Goal: Entertainment & Leisure: Consume media (video, audio)

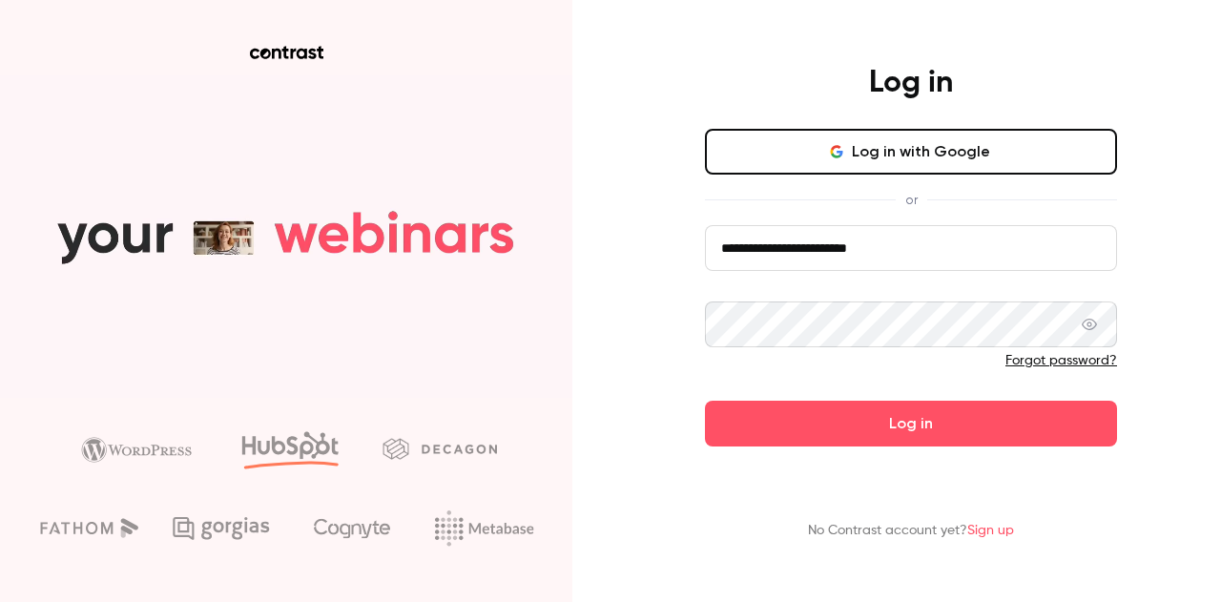
click at [922, 421] on form "**********" at bounding box center [911, 335] width 412 height 221
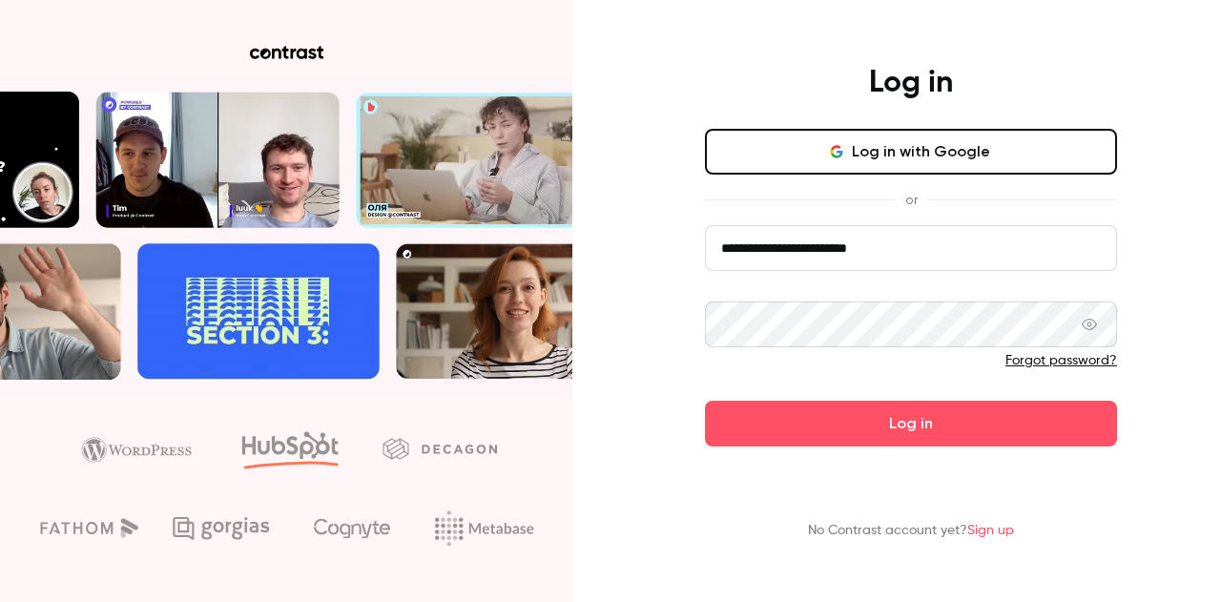
click at [922, 421] on button "Log in" at bounding box center [911, 424] width 412 height 46
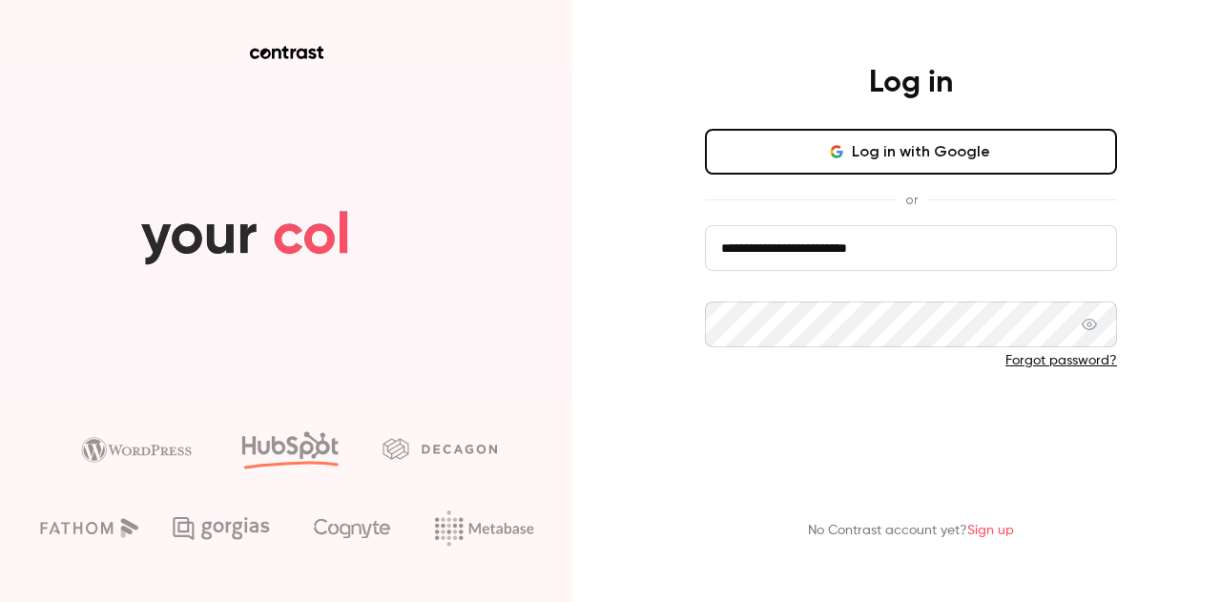
click at [923, 425] on button "Log in" at bounding box center [911, 424] width 412 height 46
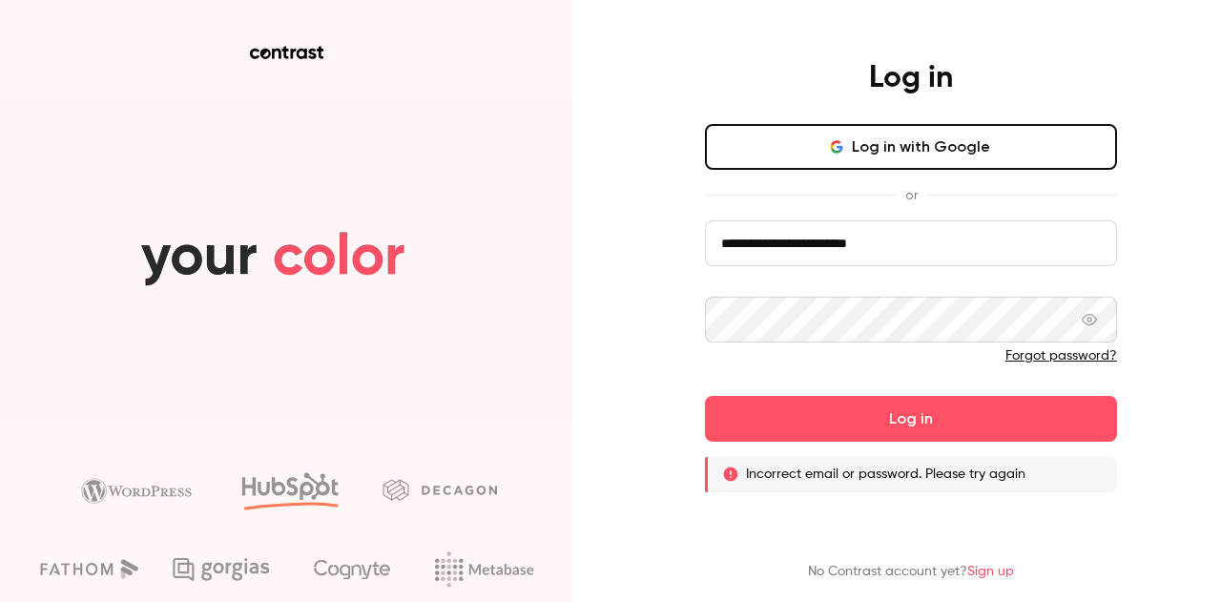
click at [910, 232] on input "**********" at bounding box center [911, 243] width 412 height 46
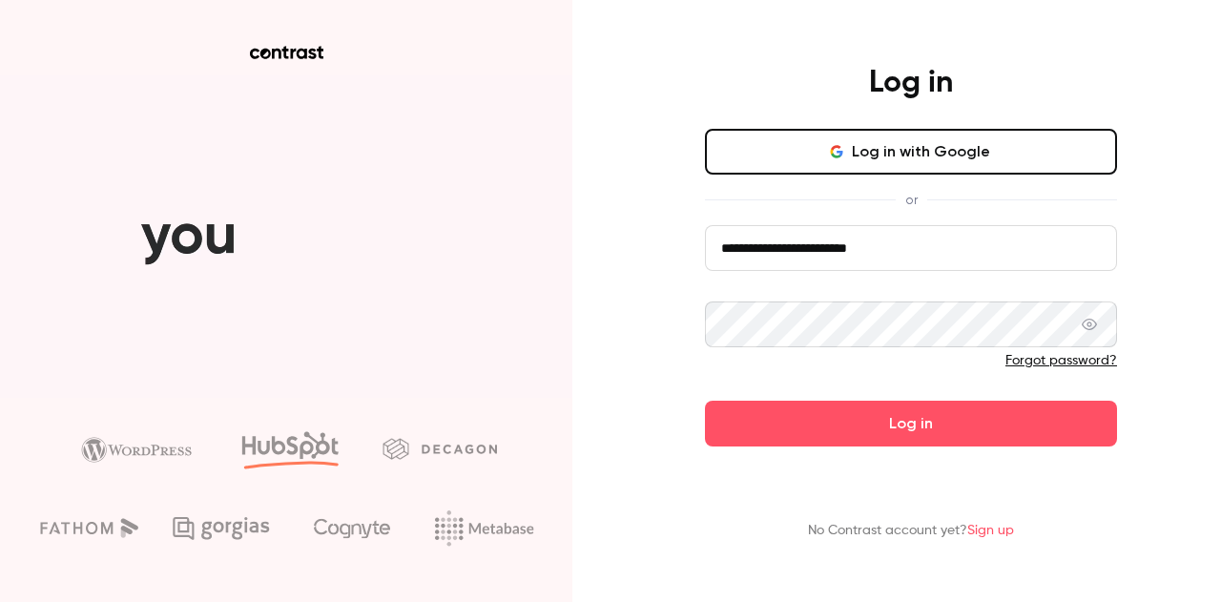
paste input "*****"
type input "**********"
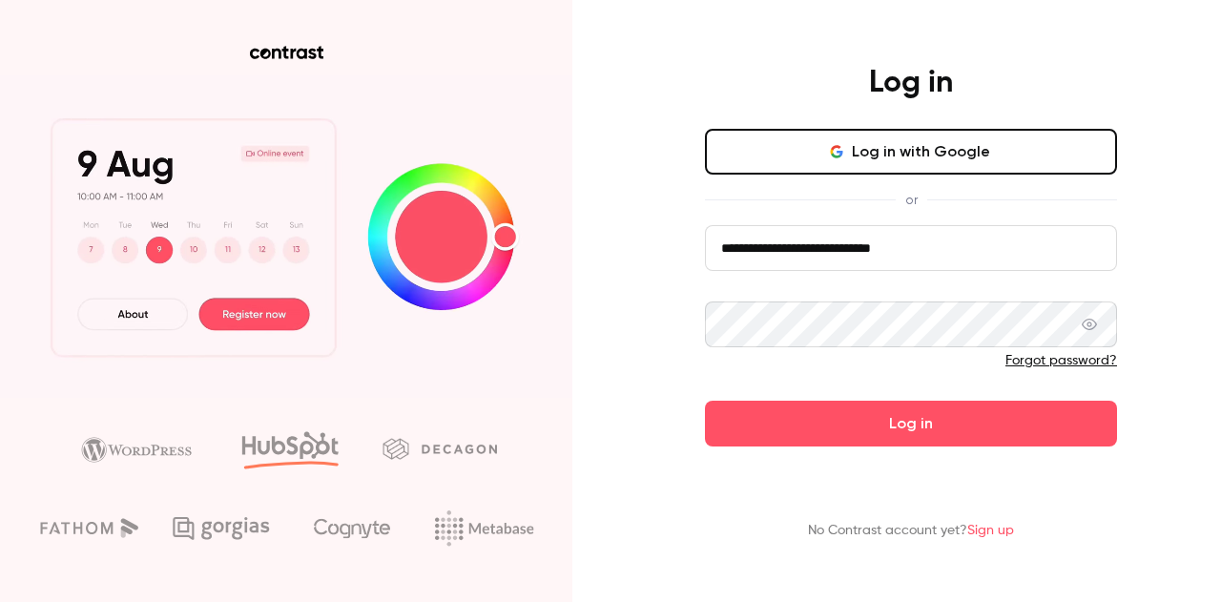
click at [1093, 325] on icon at bounding box center [1089, 324] width 15 height 15
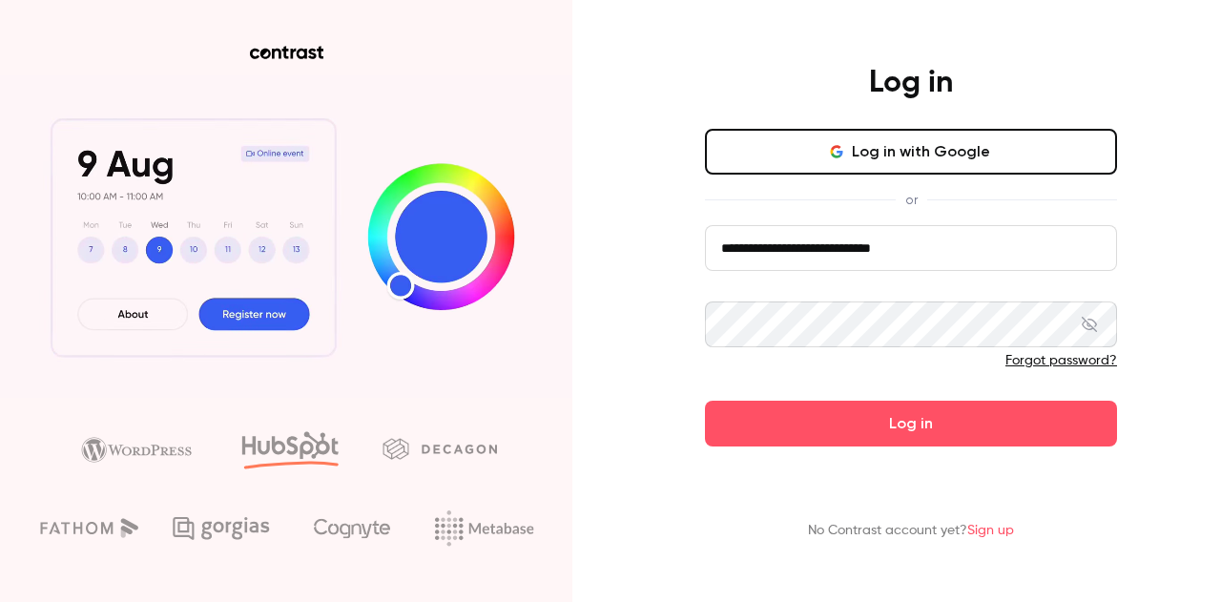
click at [1093, 325] on icon at bounding box center [1089, 324] width 15 height 15
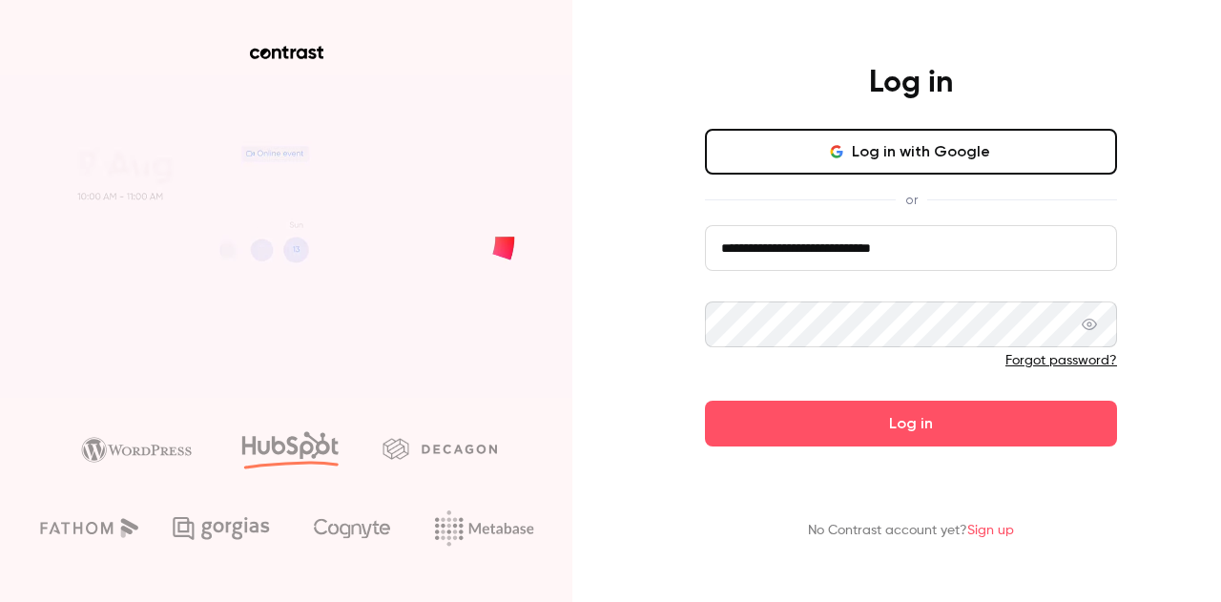
click at [925, 448] on main "**********" at bounding box center [911, 301] width 496 height 602
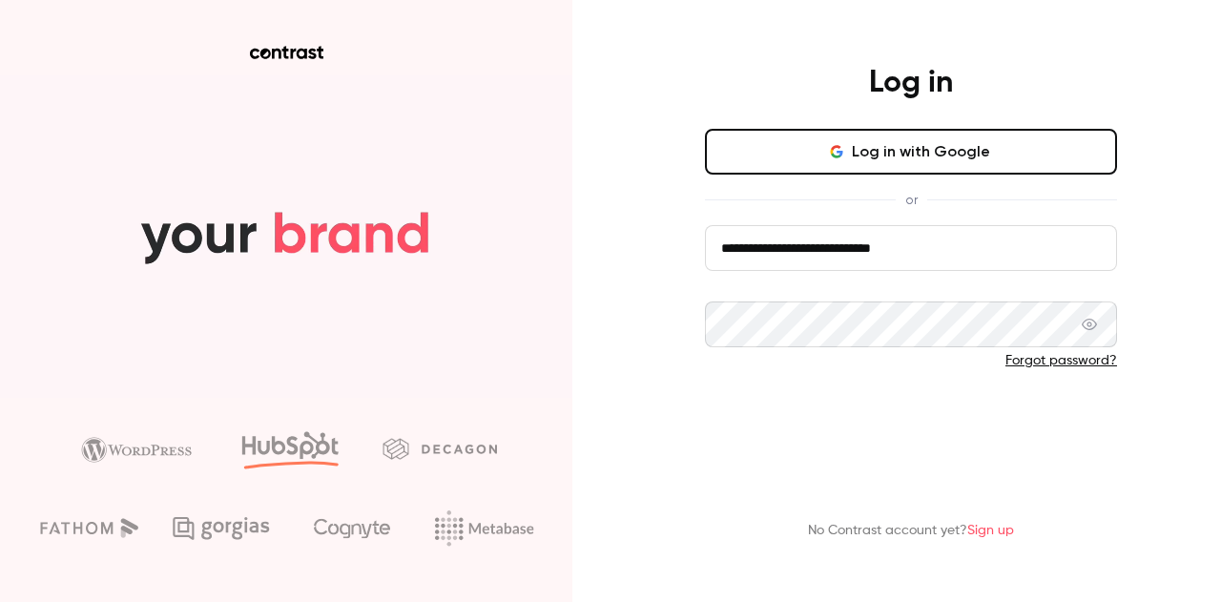
click at [912, 437] on button "Log in" at bounding box center [911, 424] width 412 height 46
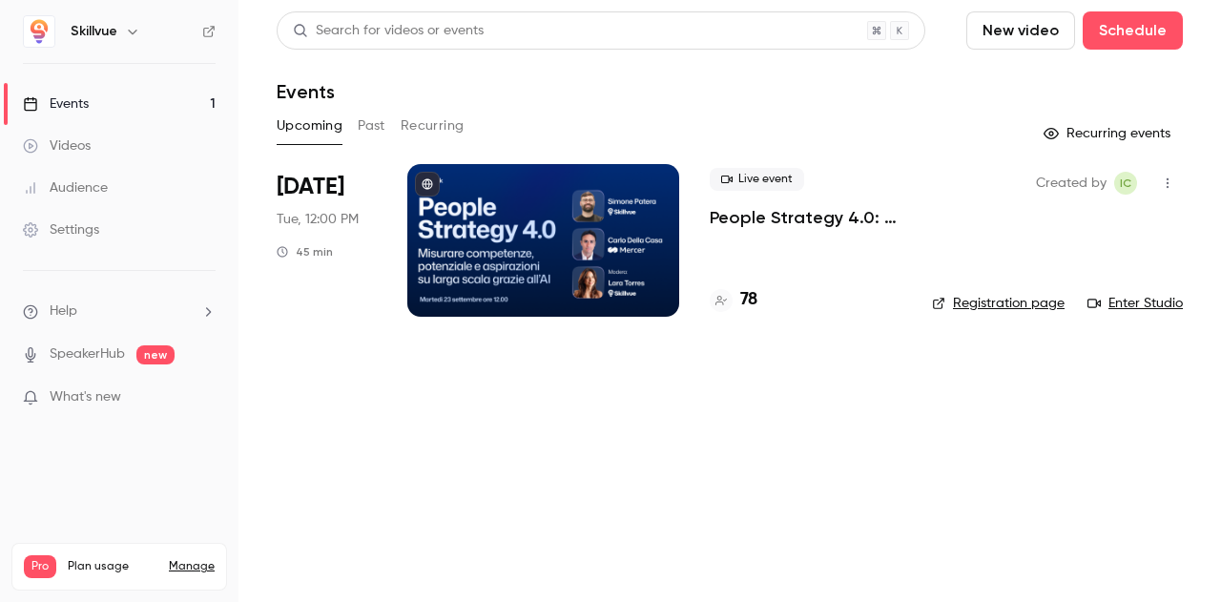
click at [85, 136] on div "Videos" at bounding box center [57, 145] width 68 height 19
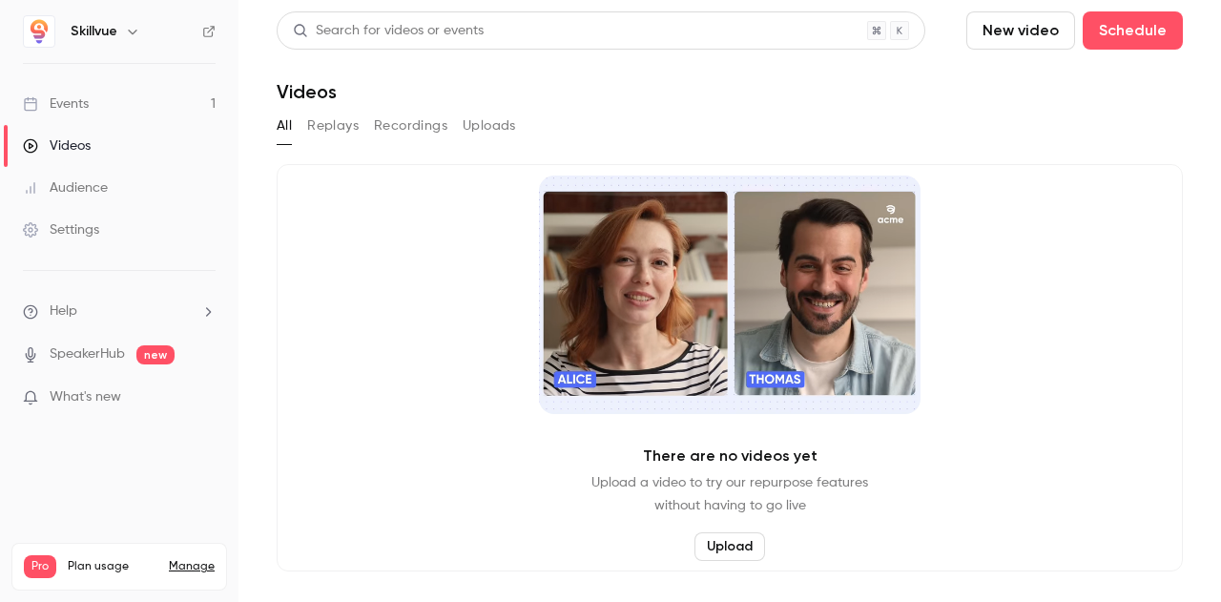
click at [387, 123] on button "Recordings" at bounding box center [410, 126] width 73 height 31
click at [725, 545] on button "Record" at bounding box center [731, 546] width 72 height 29
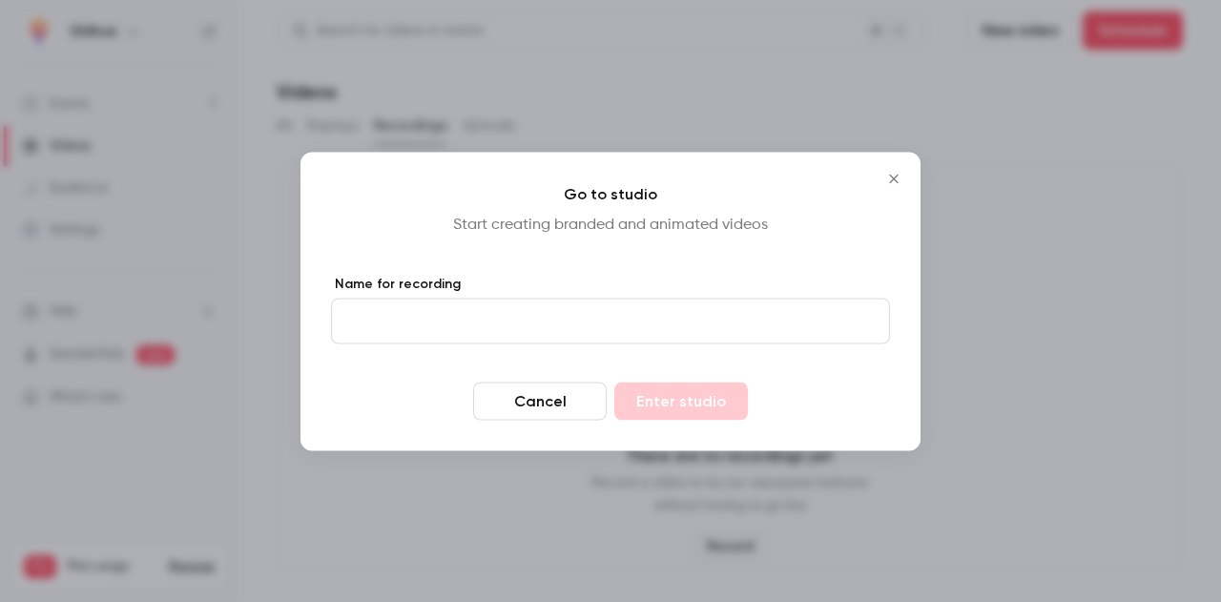
click at [478, 323] on input "Name for recording" at bounding box center [610, 321] width 559 height 46
type input "**********"
click at [658, 400] on button "Enter studio" at bounding box center [681, 401] width 134 height 38
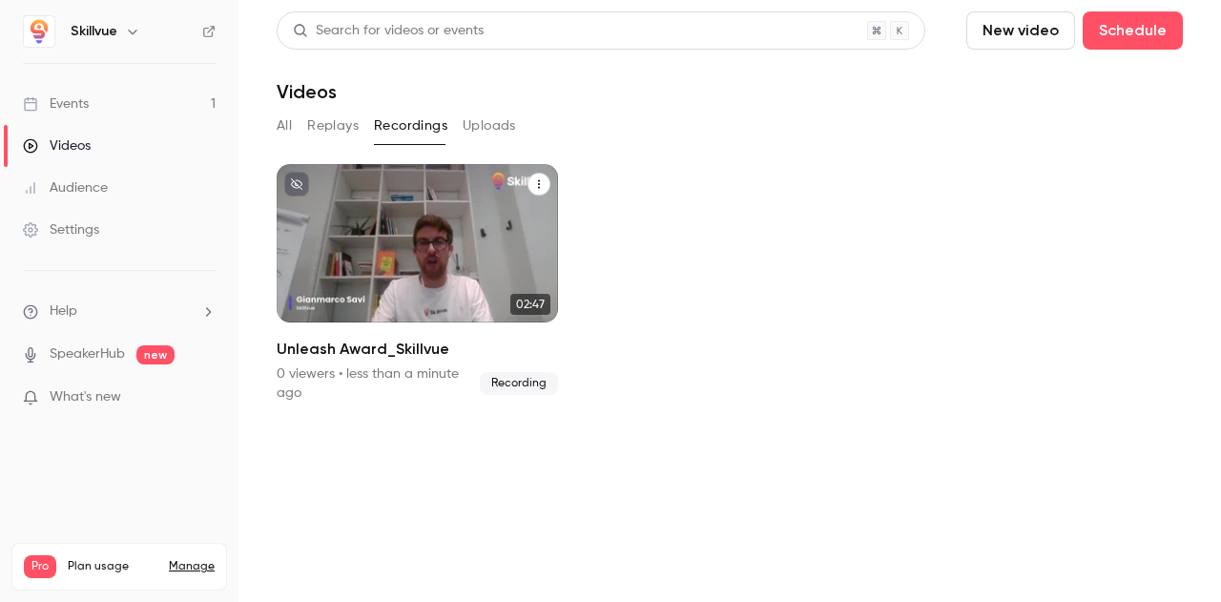
click at [421, 259] on div "Skillvue [DATE] Unleash Award_Skillvue" at bounding box center [417, 243] width 281 height 158
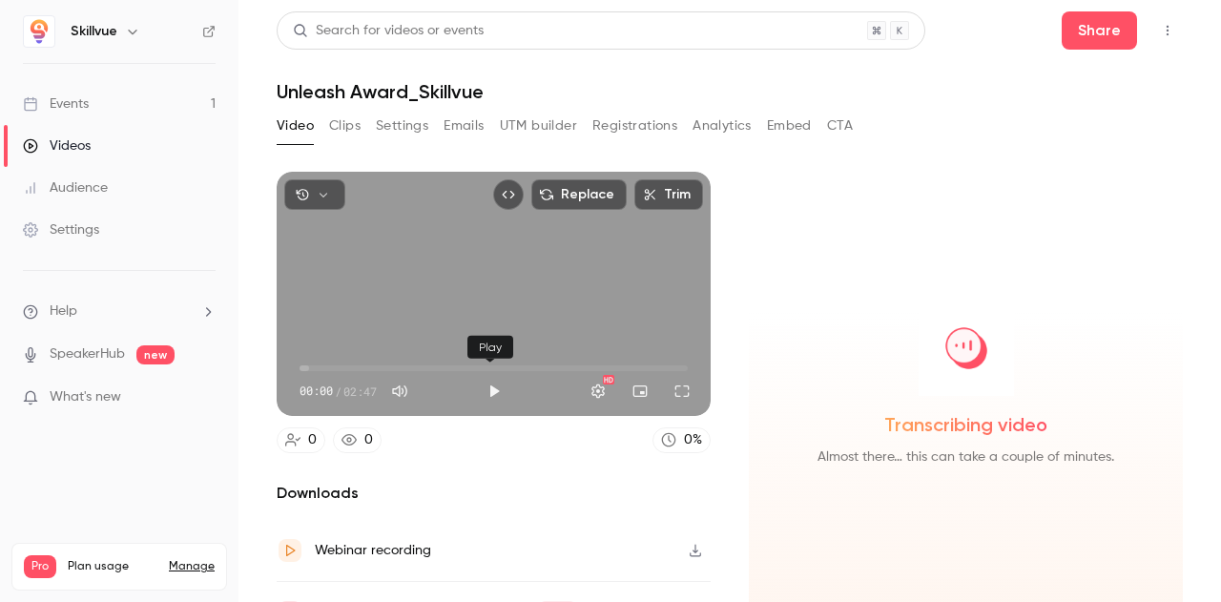
click at [488, 386] on button "Play" at bounding box center [494, 391] width 38 height 38
click at [678, 385] on button "Full screen" at bounding box center [682, 391] width 38 height 38
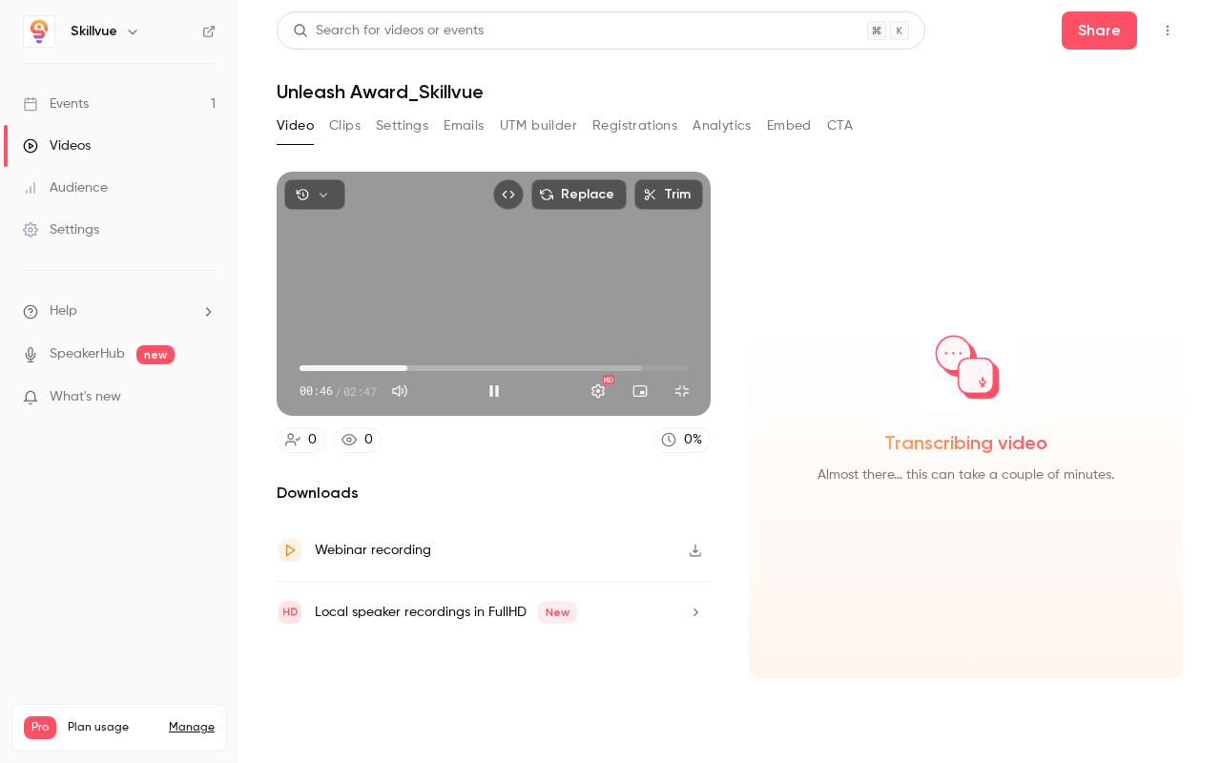
type input "****"
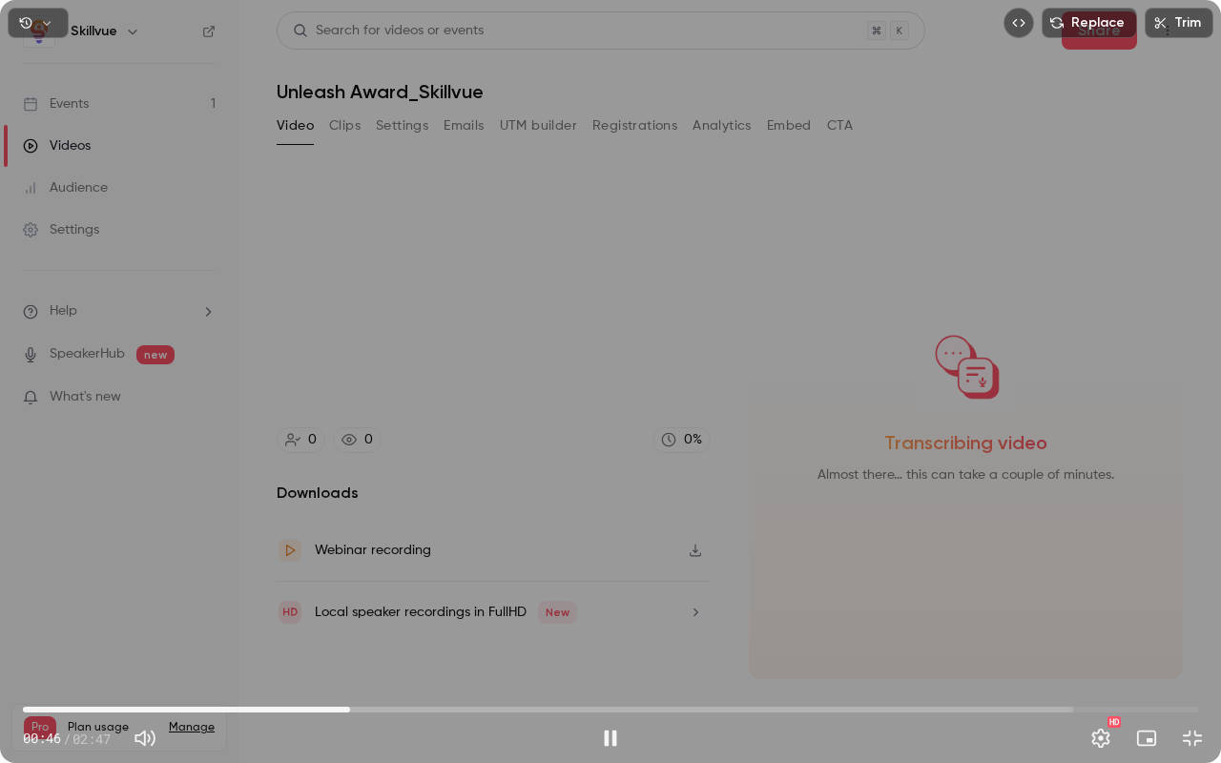
click at [1173, 601] on button "Exit full screen" at bounding box center [1192, 738] width 38 height 38
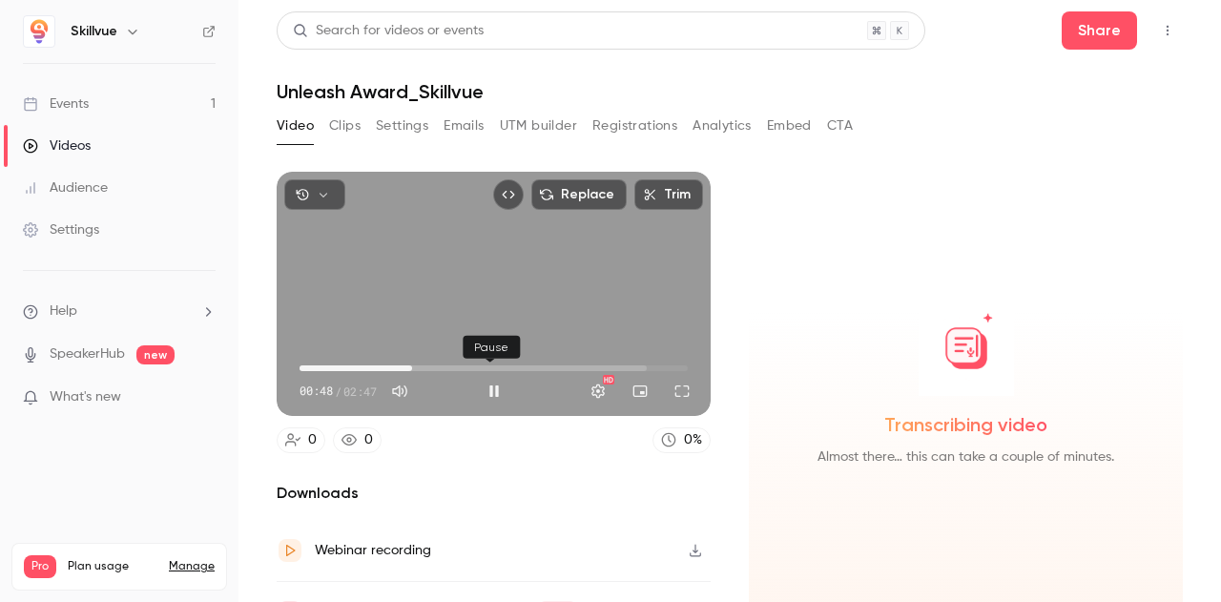
click at [496, 386] on button "Pause" at bounding box center [494, 391] width 38 height 38
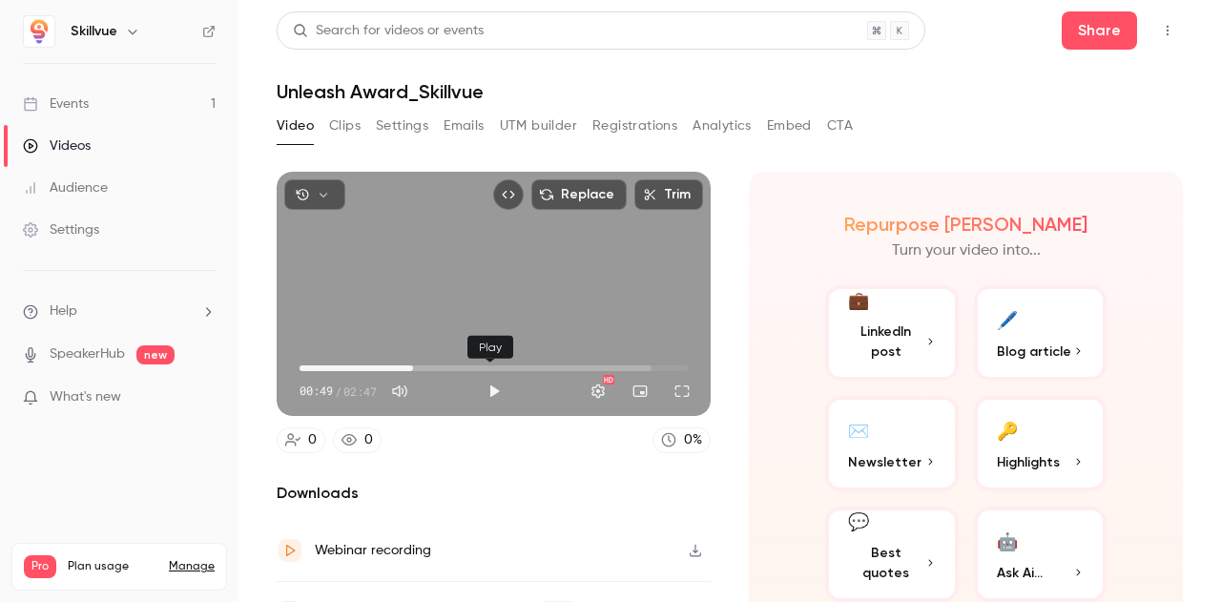
click at [490, 387] on button "Play" at bounding box center [494, 391] width 38 height 38
click at [675, 386] on button "Full screen" at bounding box center [682, 391] width 38 height 38
click at [488, 390] on button "Pause" at bounding box center [494, 391] width 38 height 38
type input "*****"
click at [89, 158] on link "Videos" at bounding box center [119, 146] width 239 height 42
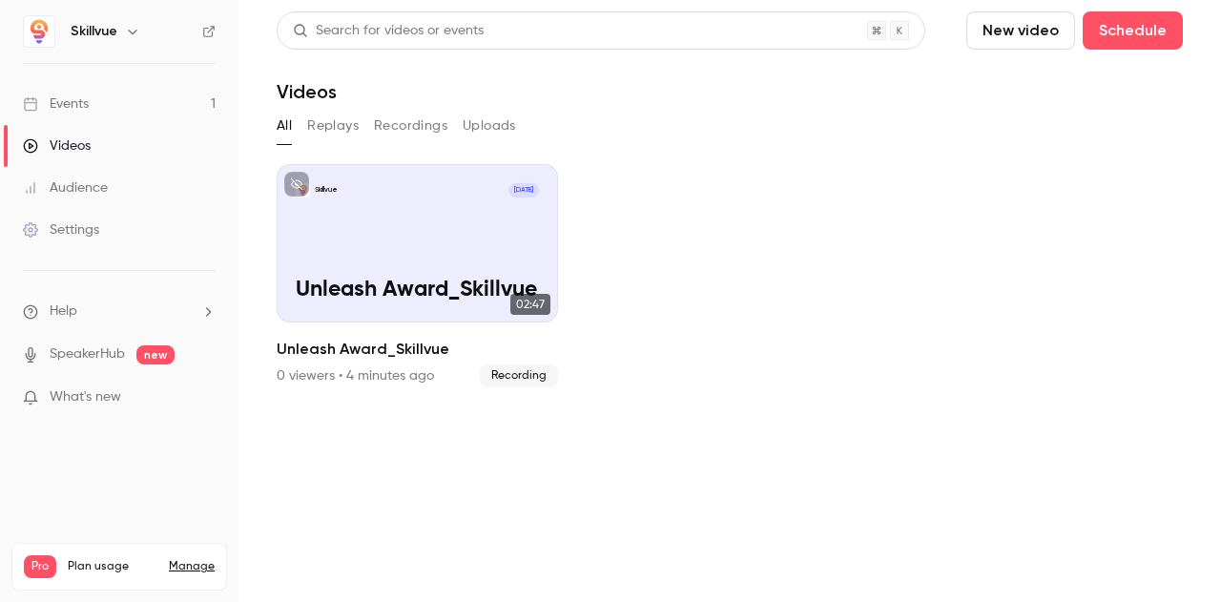
click at [335, 129] on button "Replays" at bounding box center [333, 126] width 52 height 31
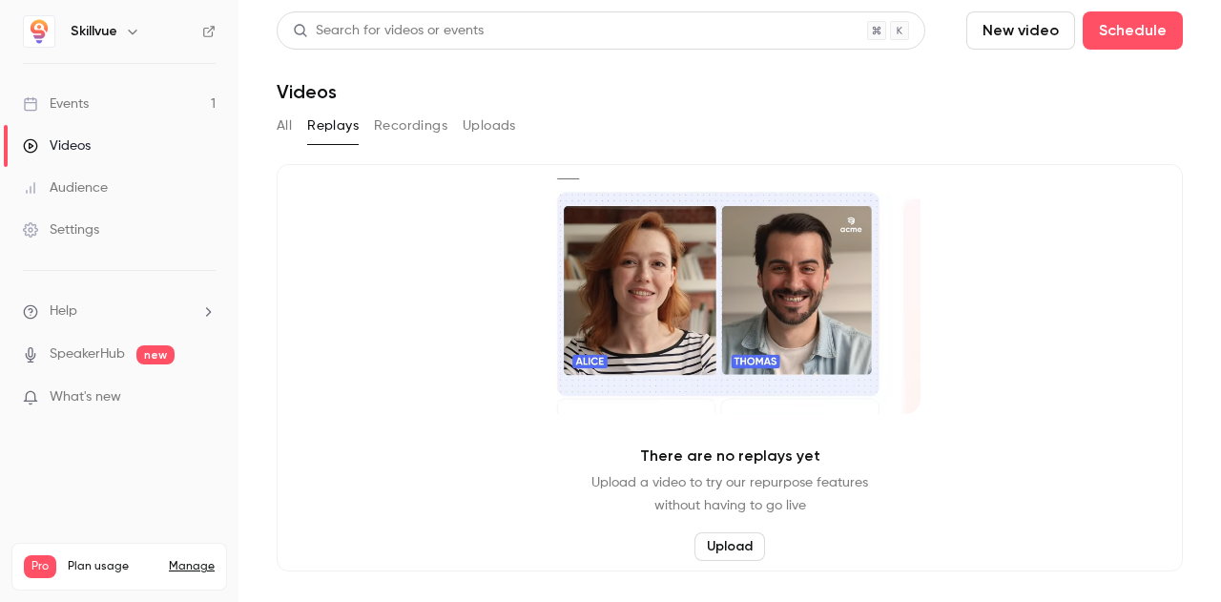
click at [404, 125] on button "Recordings" at bounding box center [410, 126] width 73 height 31
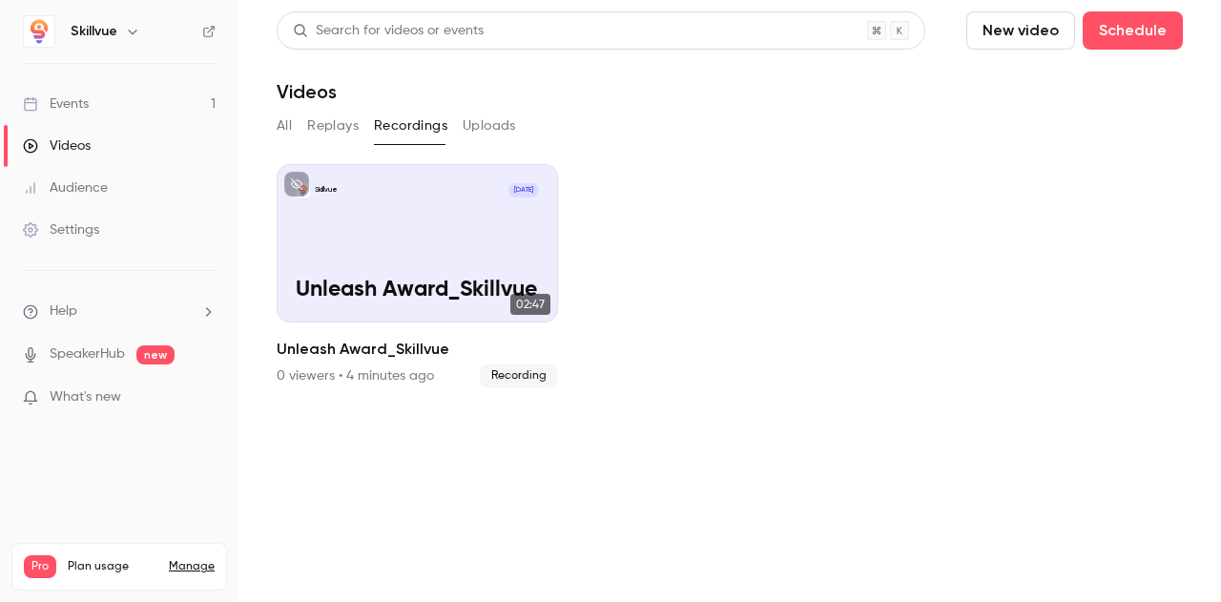
drag, startPoint x: 1027, startPoint y: 32, endPoint x: 946, endPoint y: 142, distance: 135.9
click at [946, 142] on section "Search for videos or events New video Schedule Videos All Replays Recordings Up…" at bounding box center [730, 300] width 906 height 579
click at [1017, 26] on button "New video" at bounding box center [1020, 30] width 109 height 38
click at [1030, 81] on div "Record" at bounding box center [1091, 82] width 145 height 19
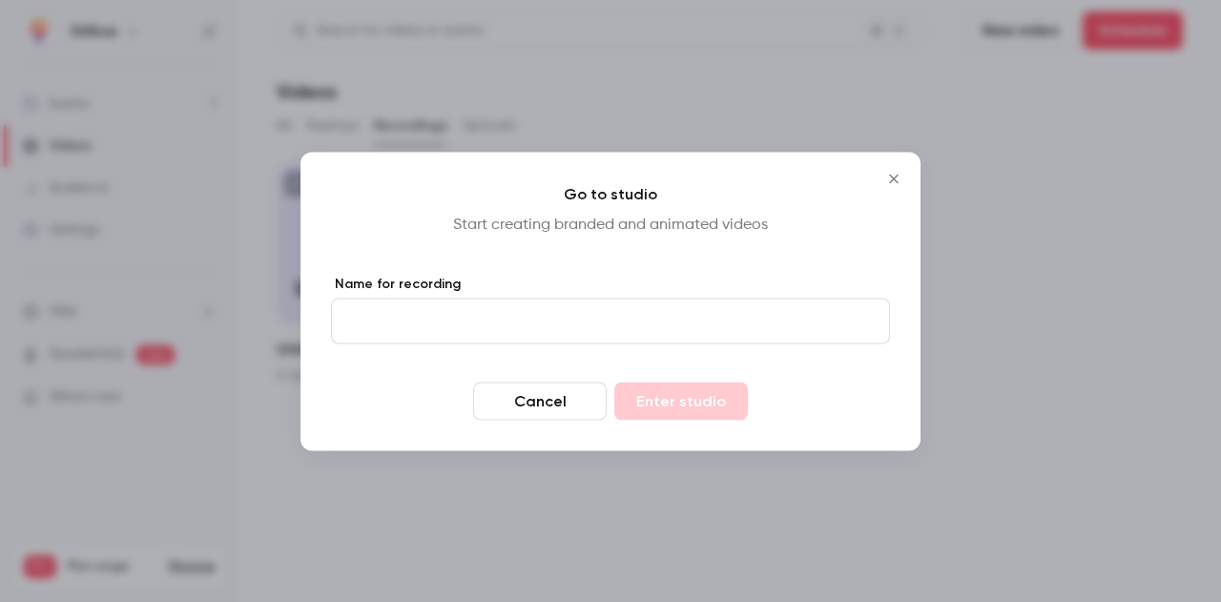
click at [510, 339] on input "Name for recording" at bounding box center [610, 321] width 559 height 46
type input "**********"
click at [614, 382] on button "Enter studio" at bounding box center [681, 401] width 134 height 38
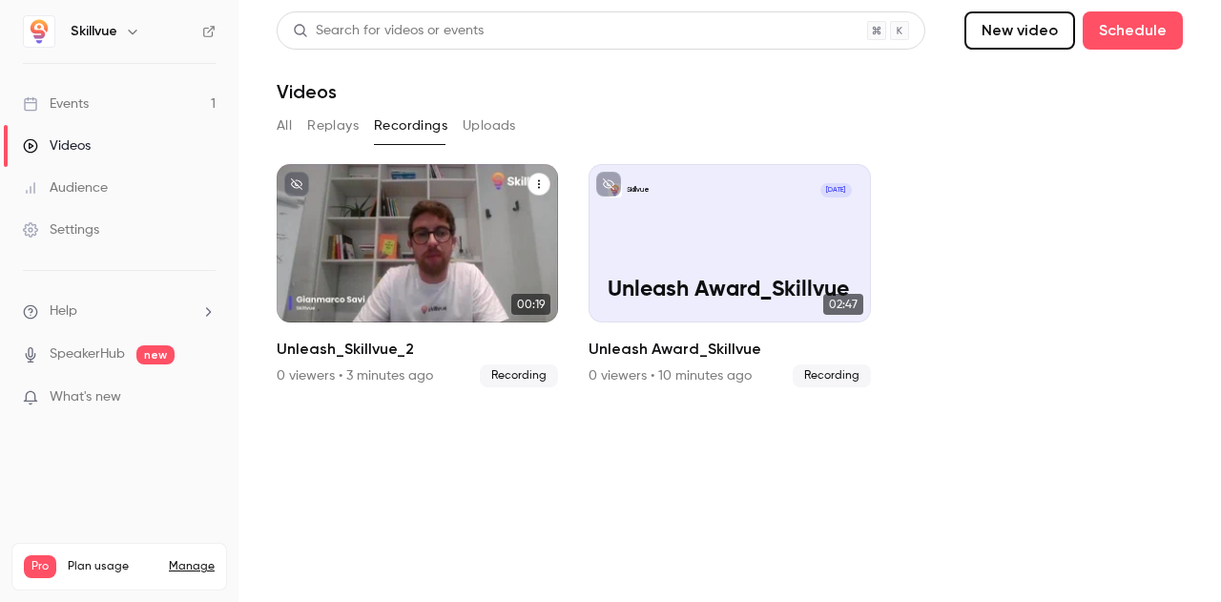
click at [545, 186] on button "Unleash_Skillvue_2" at bounding box center [539, 184] width 23 height 23
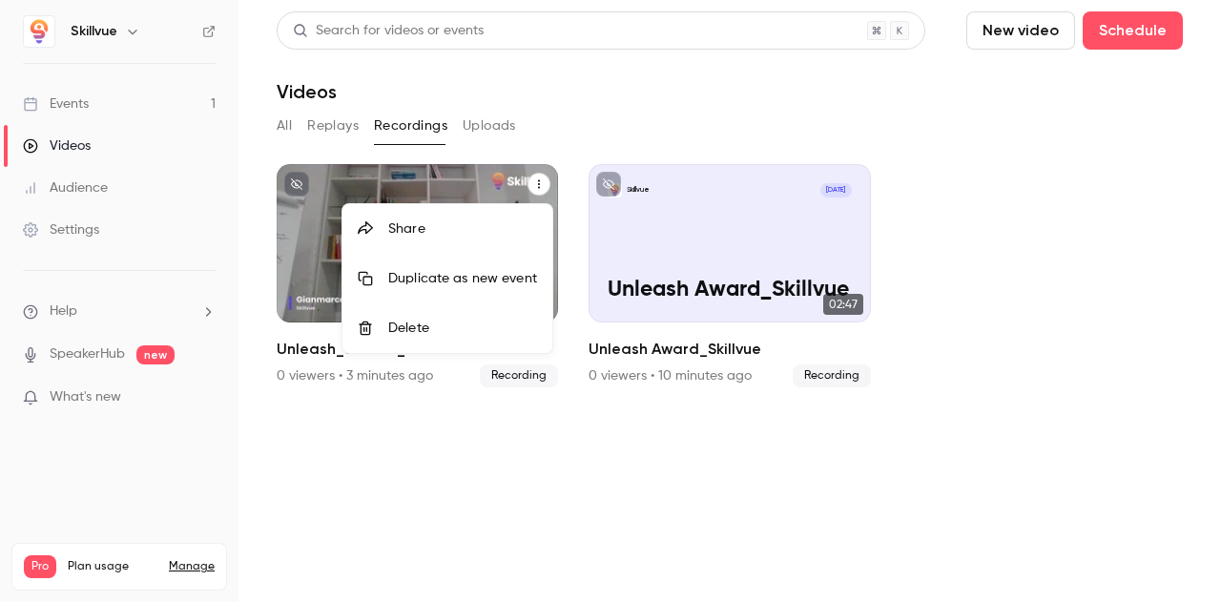
click at [428, 322] on div "Delete" at bounding box center [462, 328] width 149 height 19
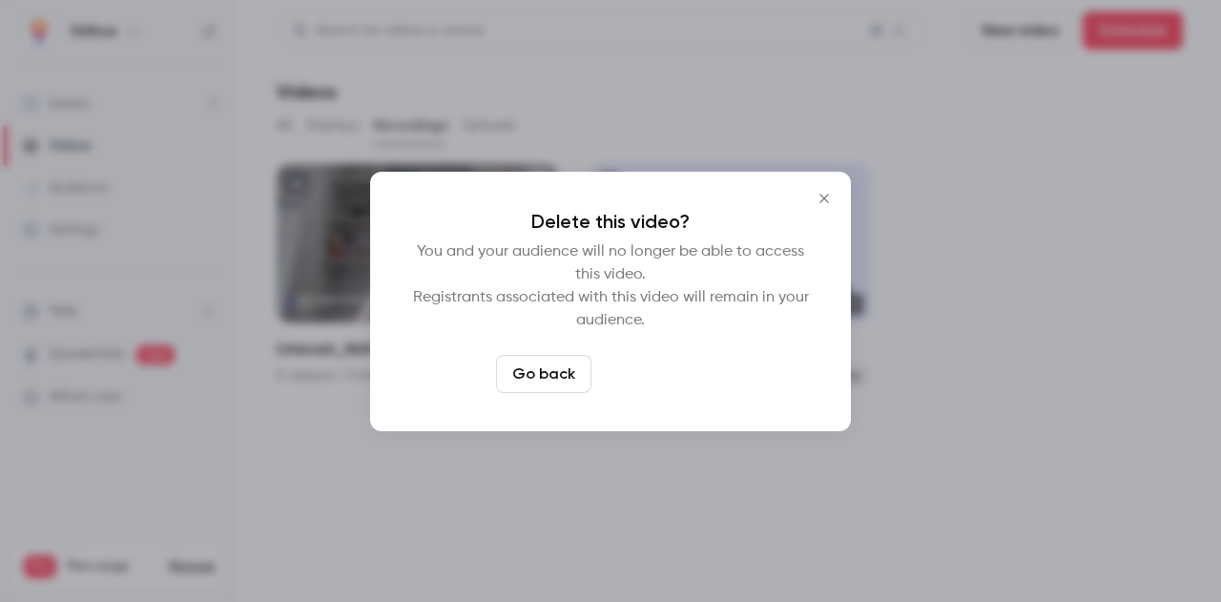
click at [633, 374] on button "Delete video" at bounding box center [662, 374] width 127 height 38
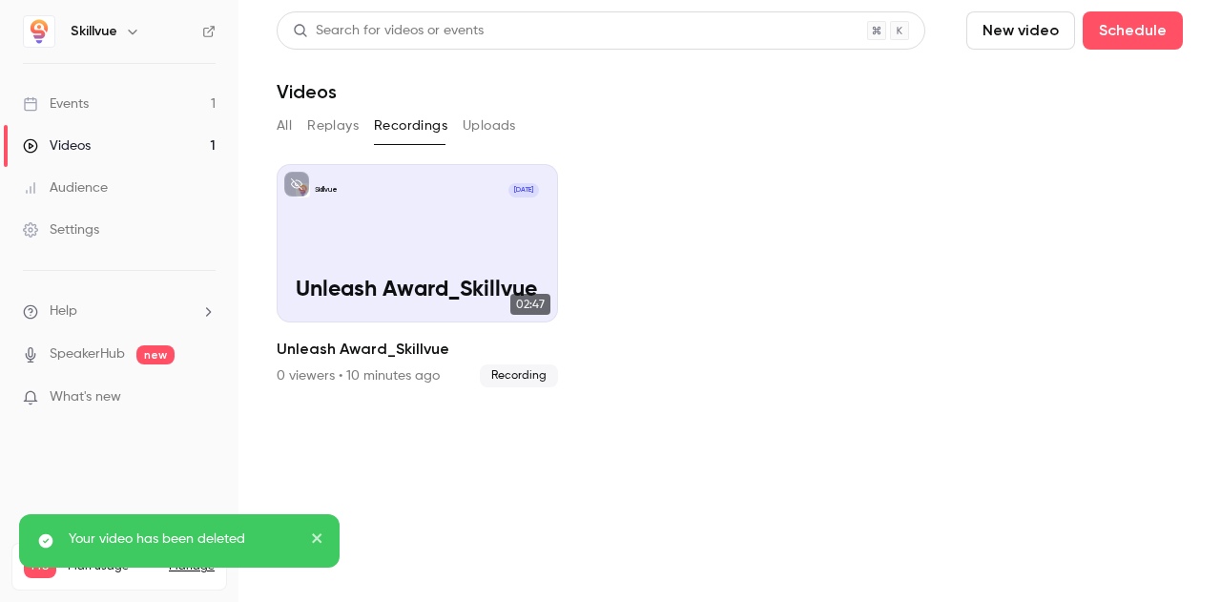
click at [1011, 31] on button "New video" at bounding box center [1020, 30] width 109 height 38
click at [1027, 94] on li "Record" at bounding box center [1076, 83] width 206 height 50
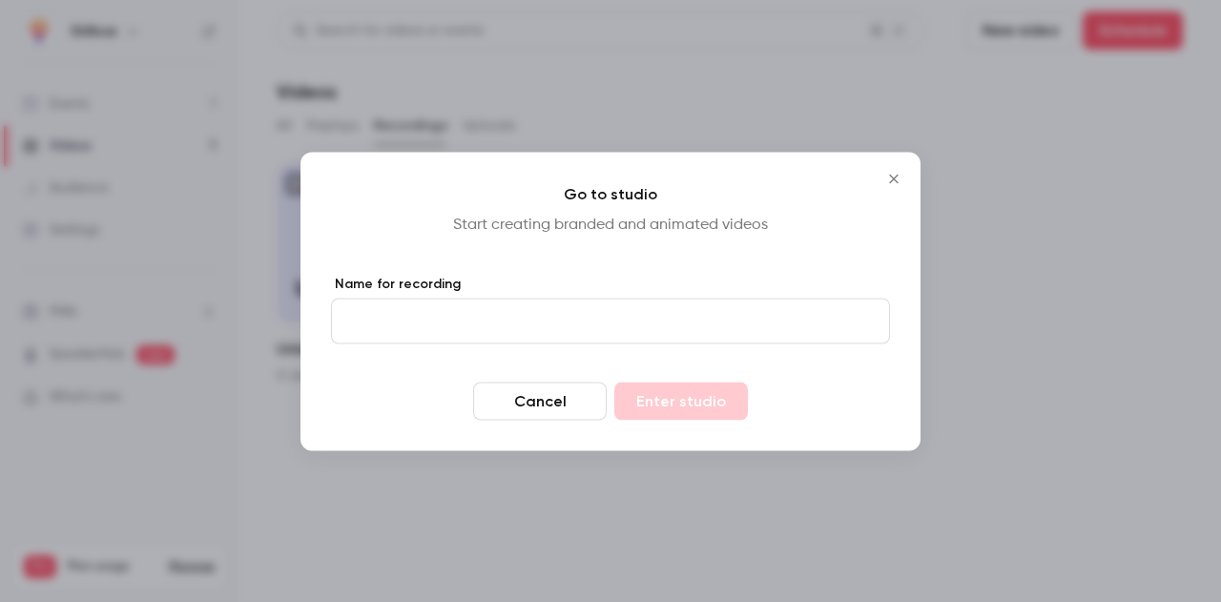
click at [551, 315] on input "Name for recording" at bounding box center [610, 321] width 559 height 46
type input "**********"
click at [614, 382] on button "Enter studio" at bounding box center [681, 401] width 134 height 38
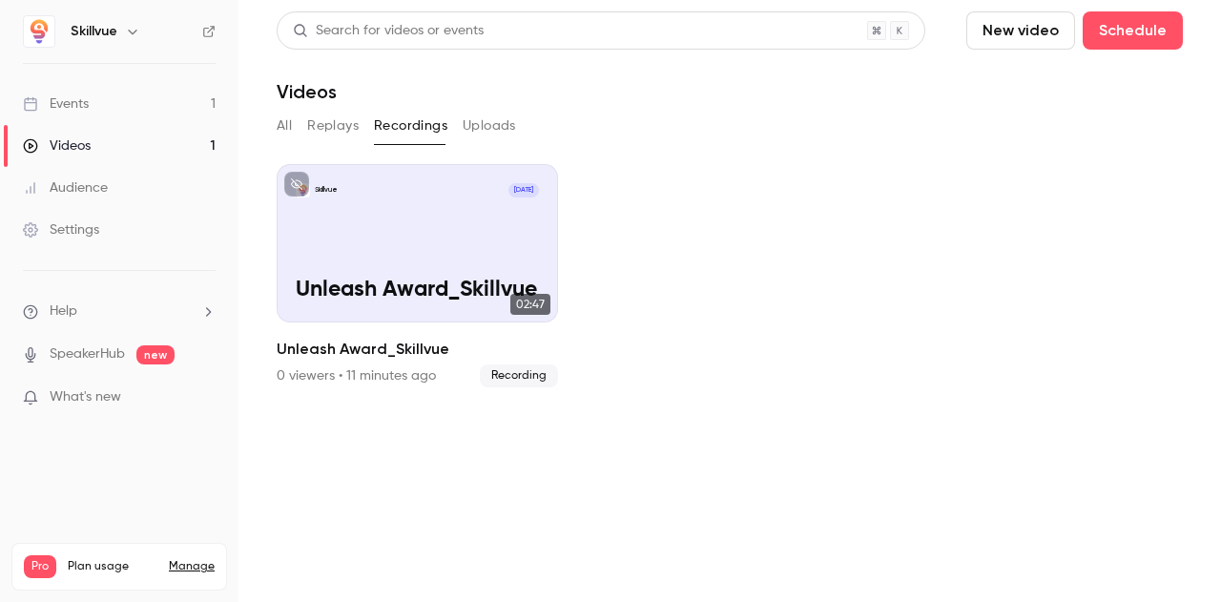
click at [105, 30] on h6 "Skillvue" at bounding box center [94, 31] width 47 height 19
click at [130, 29] on icon "button" at bounding box center [132, 31] width 15 height 15
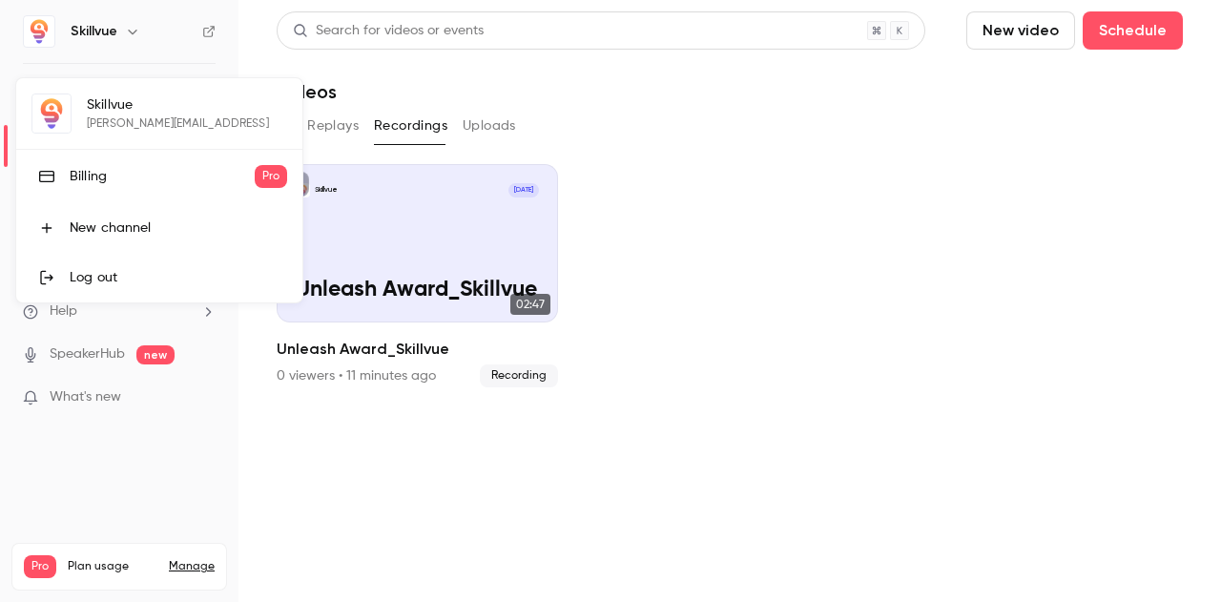
click at [88, 273] on div "Log out" at bounding box center [179, 277] width 218 height 19
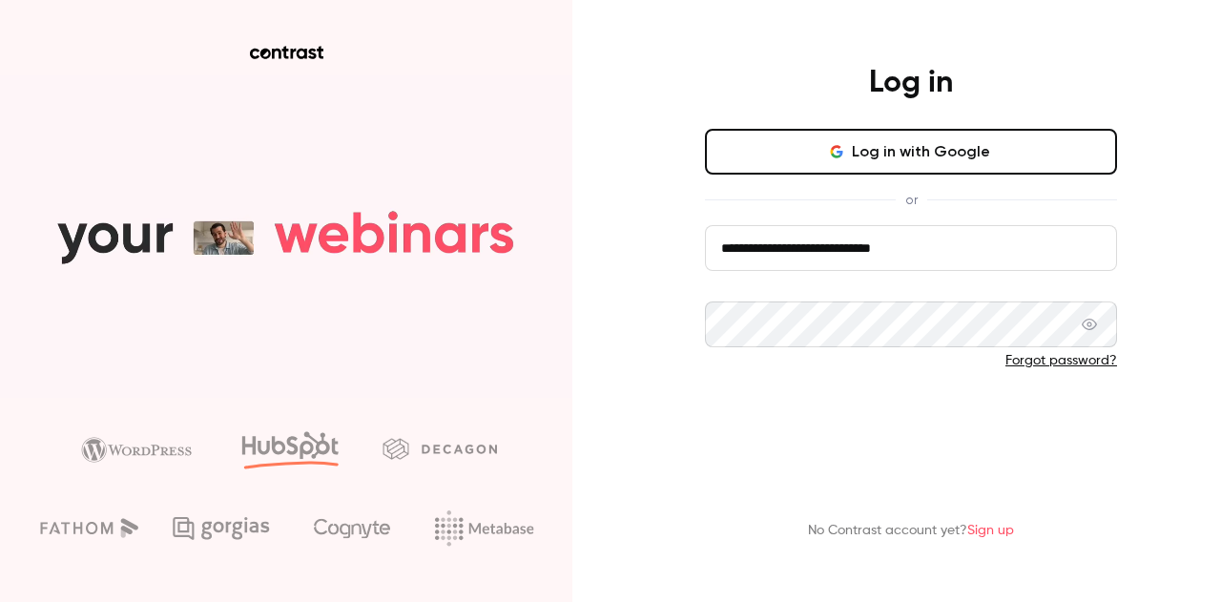
click at [905, 421] on button "Log in" at bounding box center [911, 424] width 412 height 46
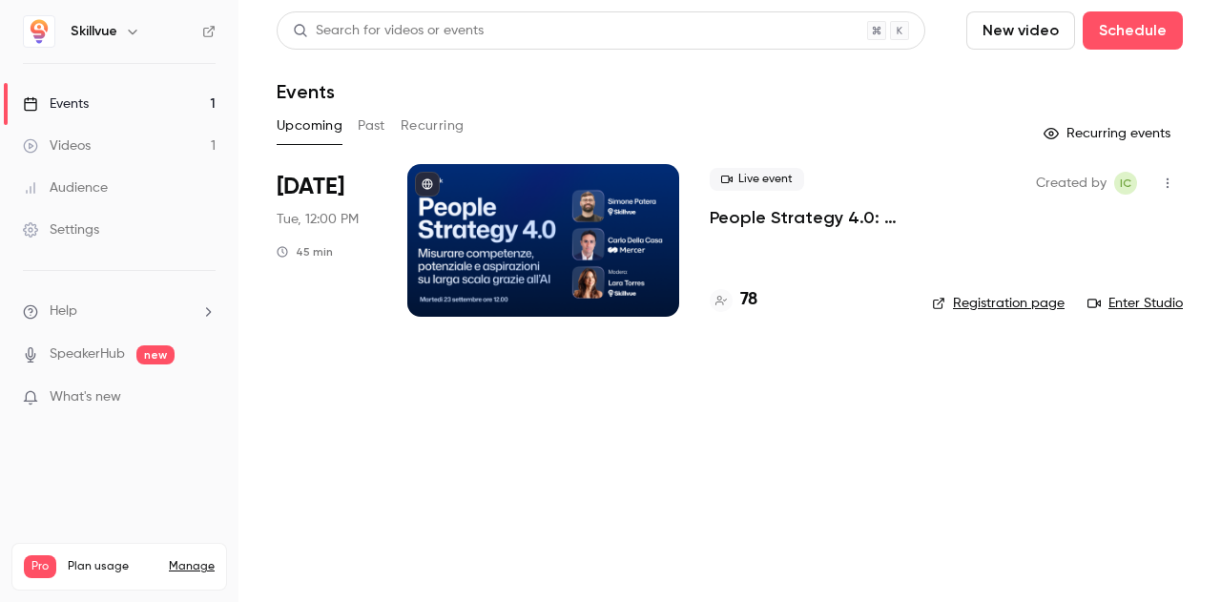
click at [126, 140] on link "Videos 1" at bounding box center [119, 146] width 239 height 42
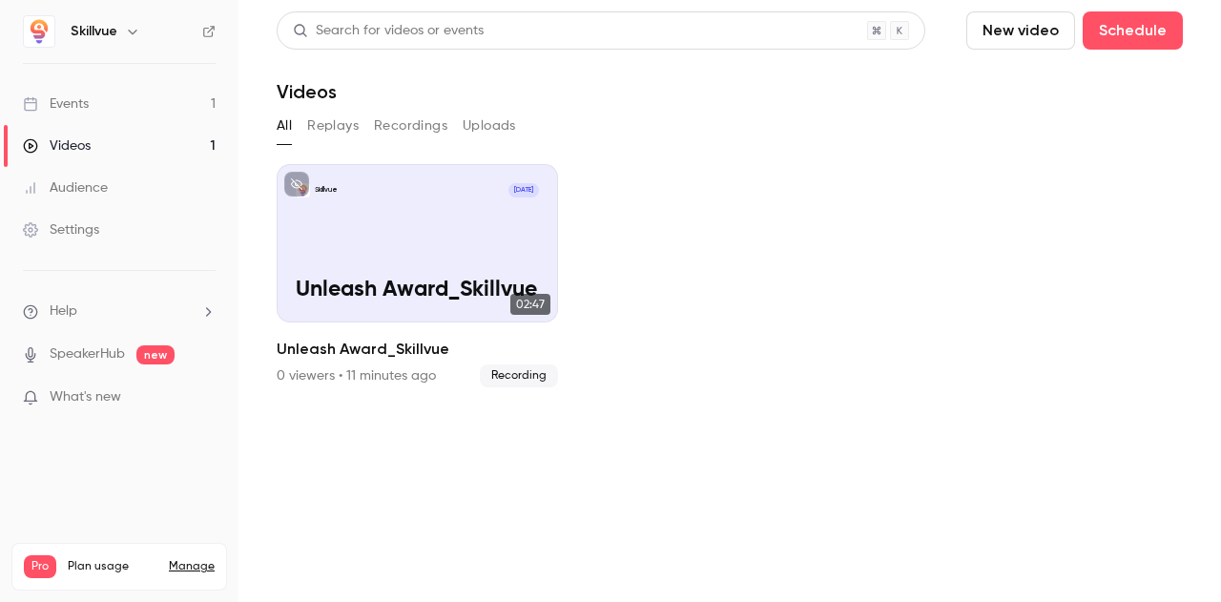
click at [394, 119] on button "Recordings" at bounding box center [410, 126] width 73 height 31
click at [1030, 39] on button "New video" at bounding box center [1020, 30] width 109 height 38
click at [1059, 85] on div "Record" at bounding box center [1091, 82] width 145 height 19
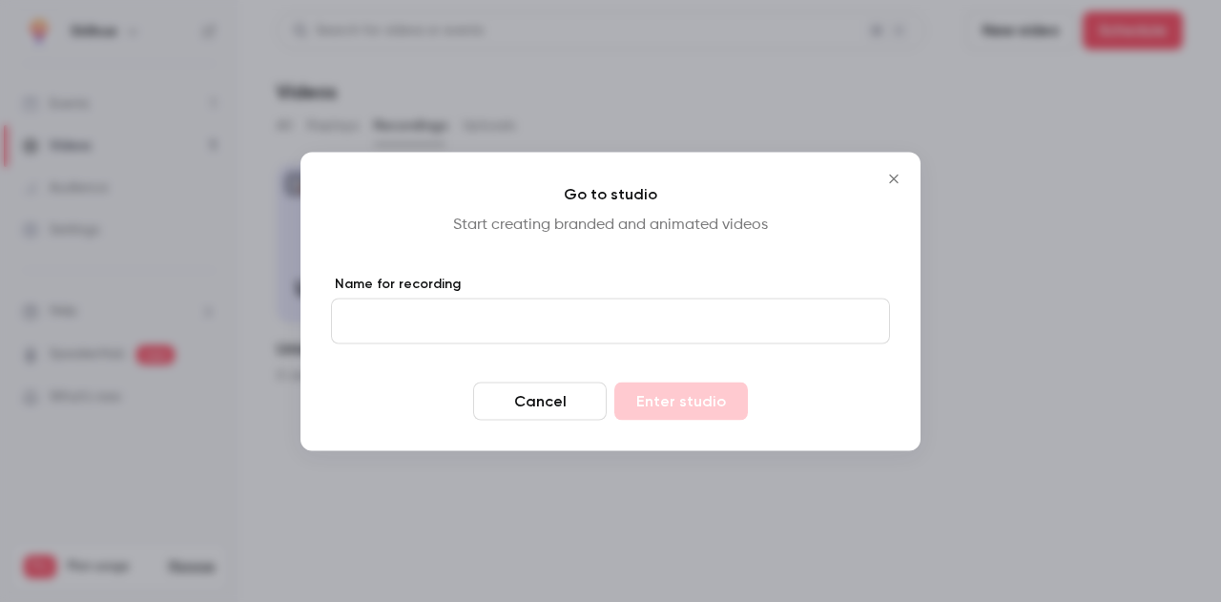
click at [698, 323] on input "Name for recording" at bounding box center [610, 321] width 559 height 46
type input "**********"
click at [614, 382] on button "Enter studio" at bounding box center [681, 401] width 134 height 38
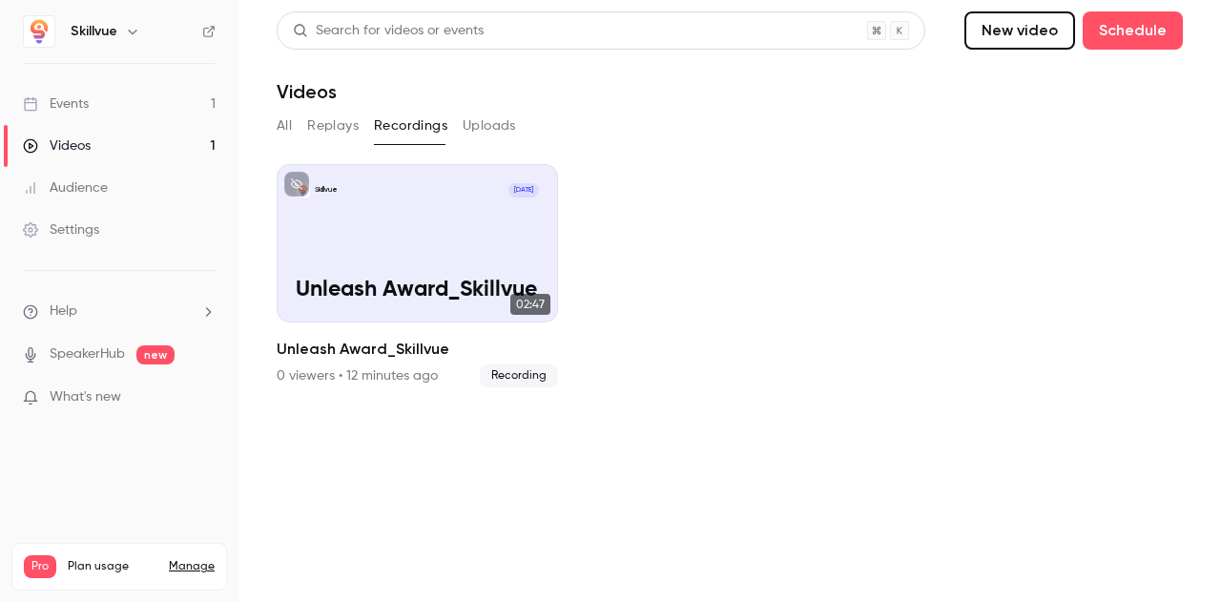
click at [1023, 30] on button "New video" at bounding box center [1020, 30] width 111 height 38
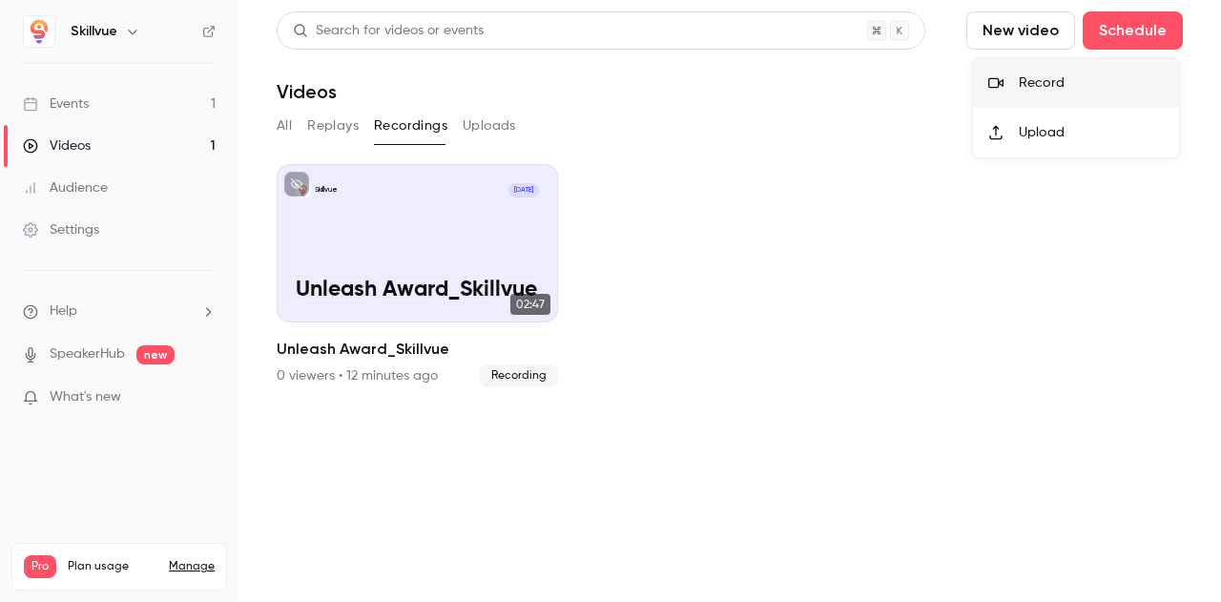
click at [1042, 75] on div "Record" at bounding box center [1091, 82] width 145 height 19
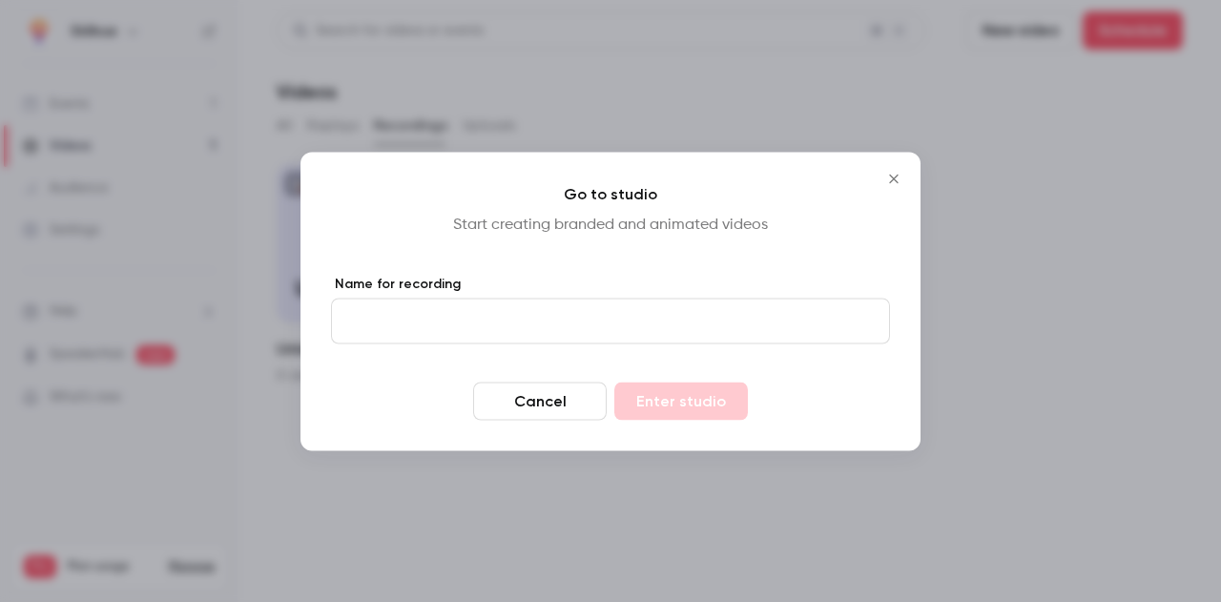
click at [603, 329] on input "Name for recording" at bounding box center [610, 321] width 559 height 46
type input "**********"
click at [614, 382] on button "Enter studio" at bounding box center [681, 401] width 134 height 38
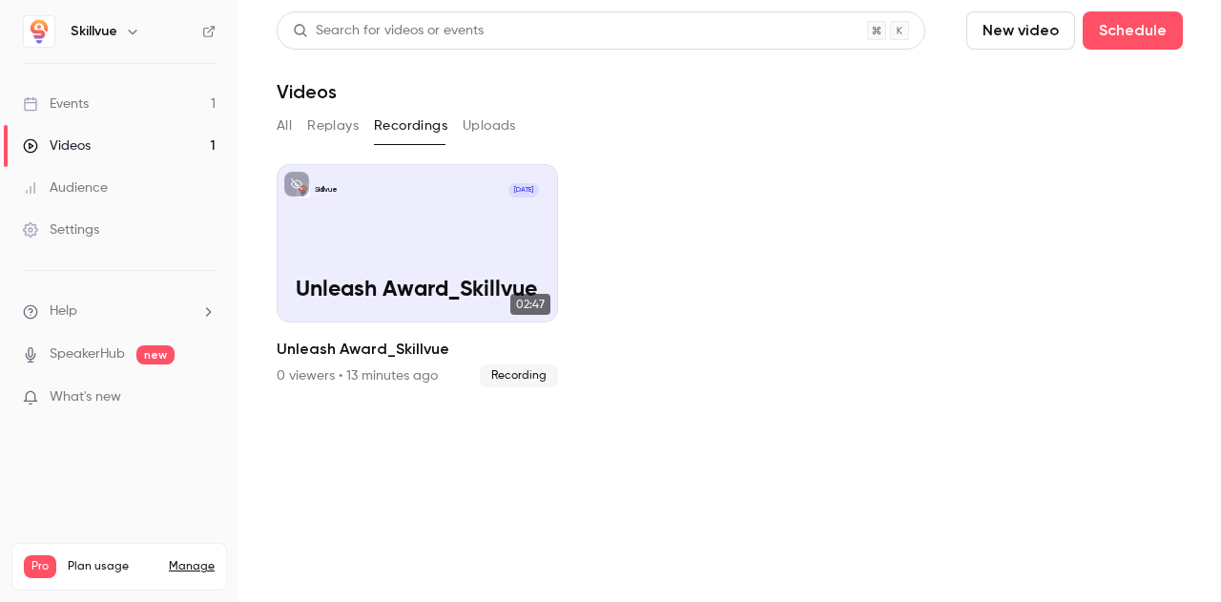
click at [34, 28] on img at bounding box center [39, 31] width 31 height 31
click at [98, 30] on h6 "Skillvue" at bounding box center [94, 31] width 47 height 19
click at [128, 31] on icon "button" at bounding box center [132, 32] width 9 height 5
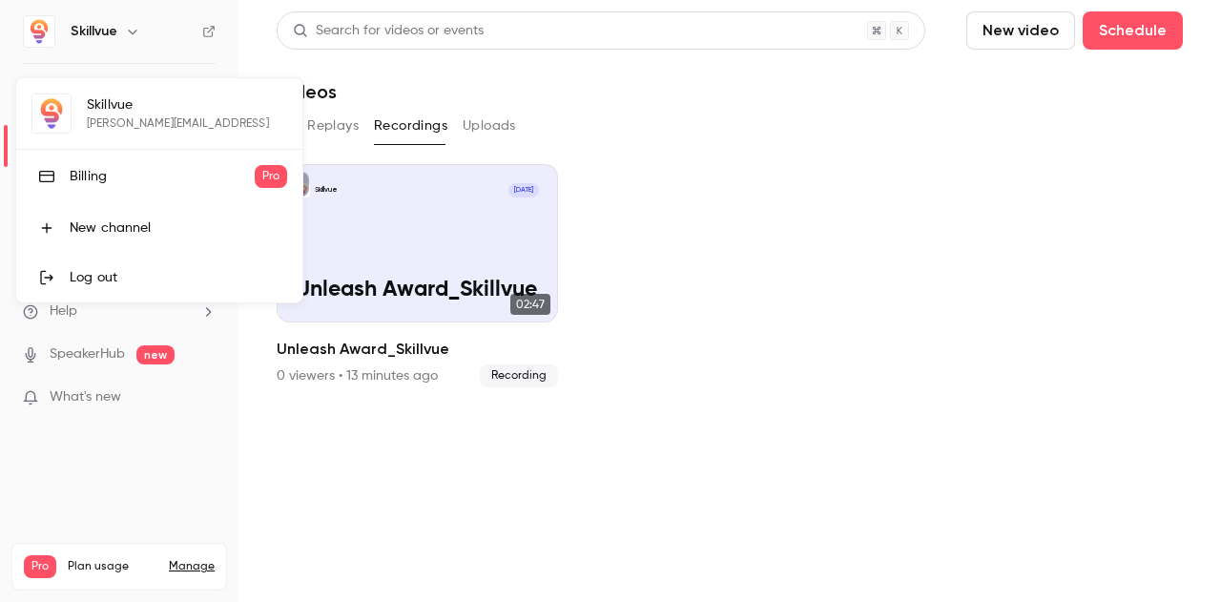
click at [84, 281] on div "Log out" at bounding box center [179, 277] width 218 height 19
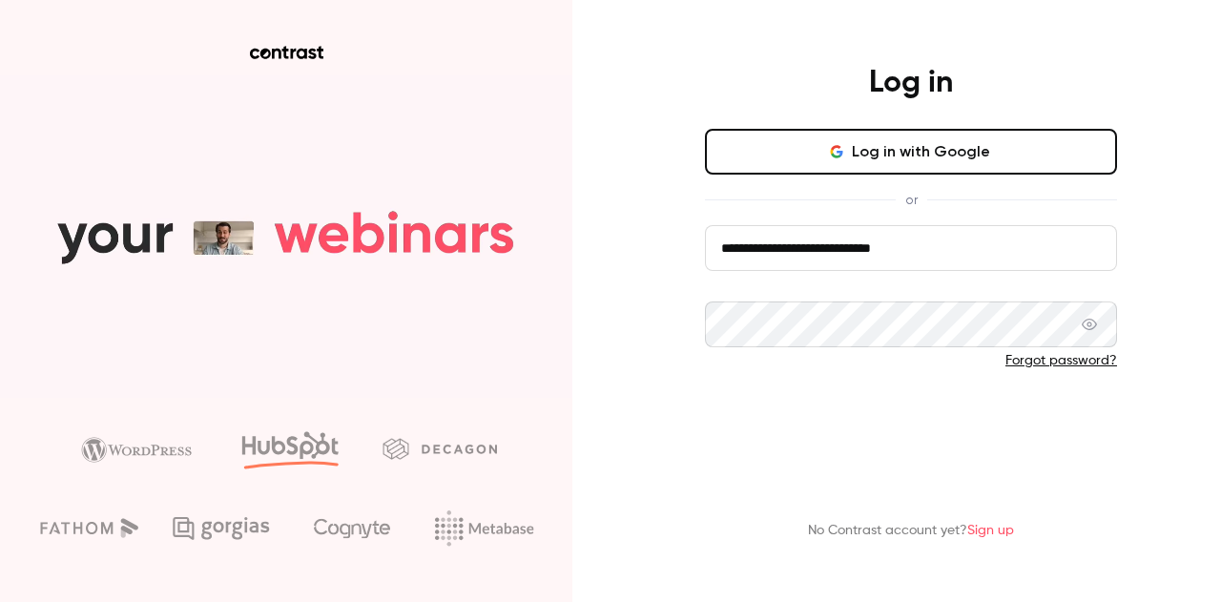
click at [874, 417] on button "Log in" at bounding box center [911, 424] width 412 height 46
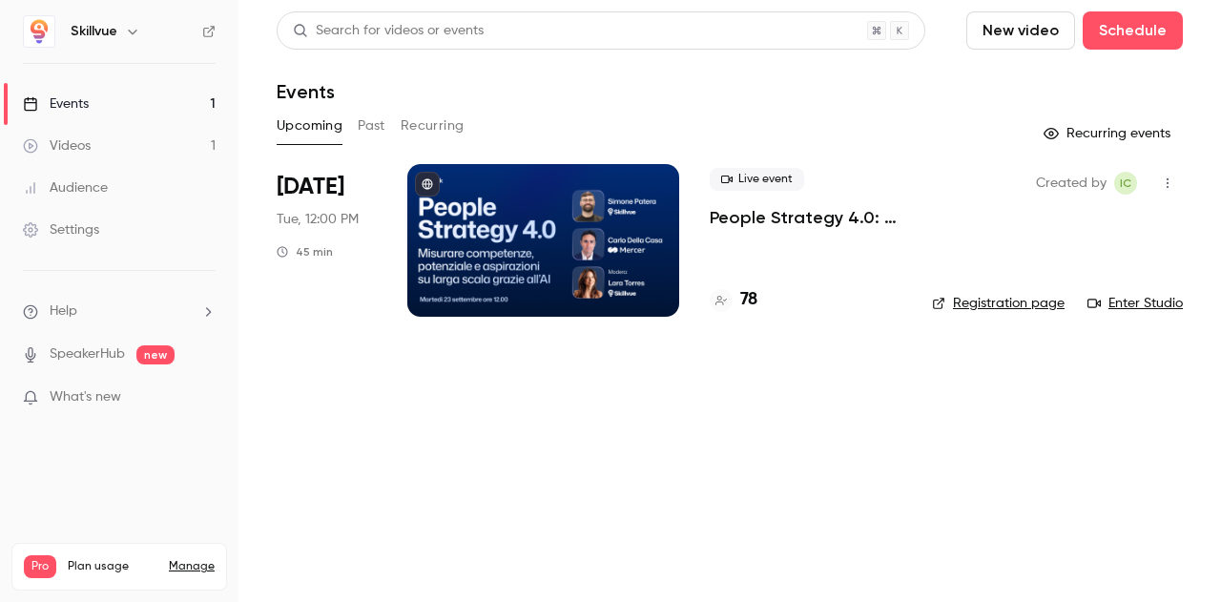
click at [116, 148] on link "Videos 1" at bounding box center [119, 146] width 239 height 42
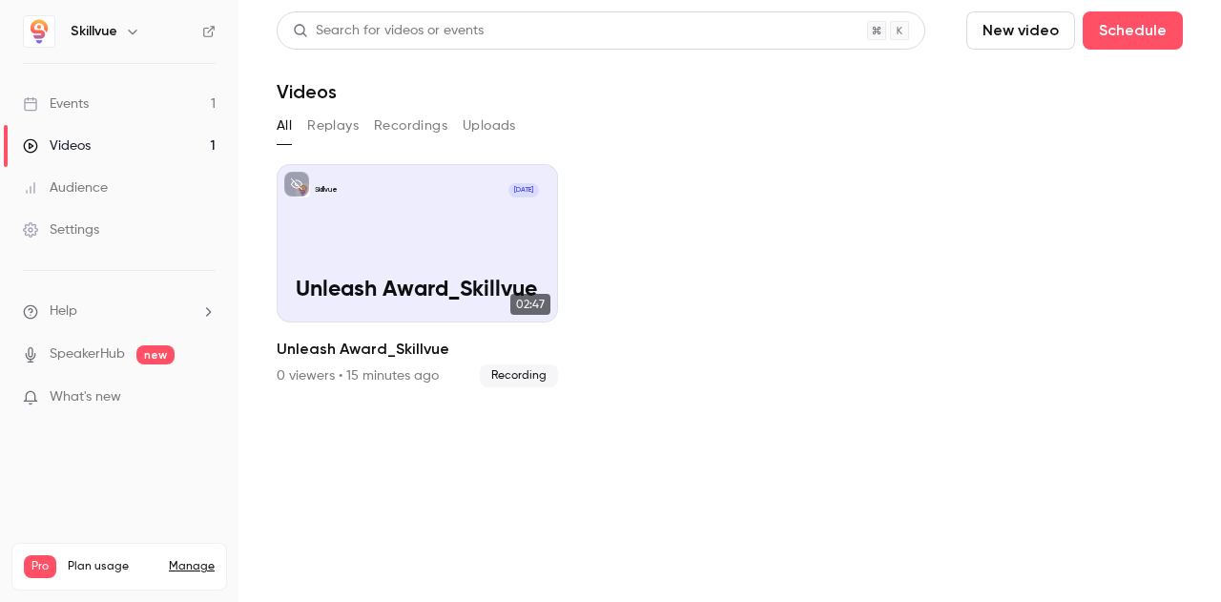
click at [1025, 39] on button "New video" at bounding box center [1020, 30] width 109 height 38
click at [1051, 78] on div "Record" at bounding box center [1091, 82] width 145 height 19
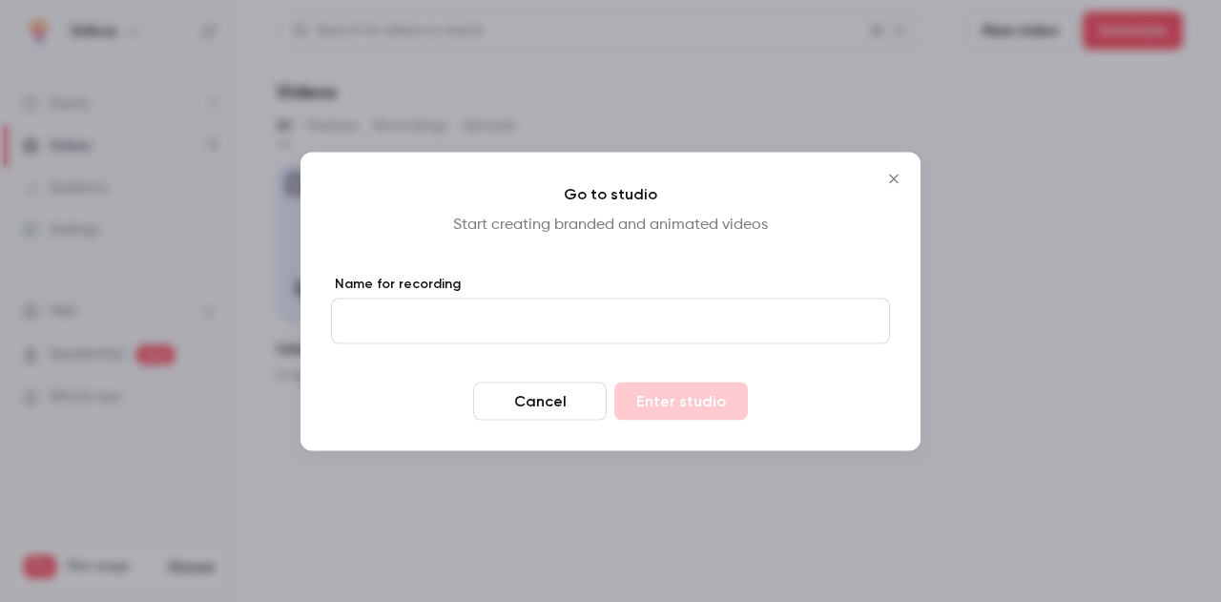
click at [559, 338] on input "Name for recording" at bounding box center [610, 321] width 559 height 46
type input "**********"
click at [614, 382] on button "Enter studio" at bounding box center [681, 401] width 134 height 38
